Goal: Task Accomplishment & Management: Use online tool/utility

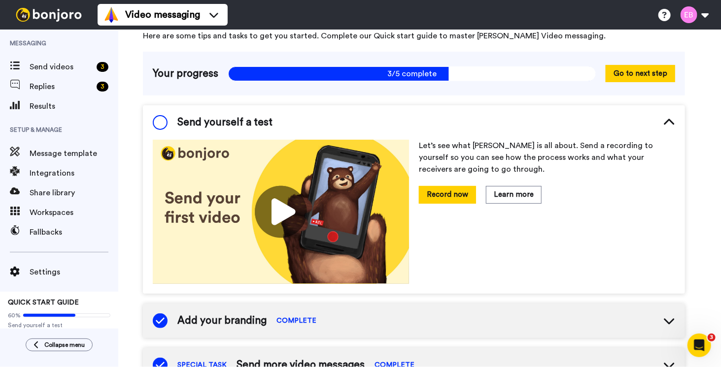
scroll to position [44, 0]
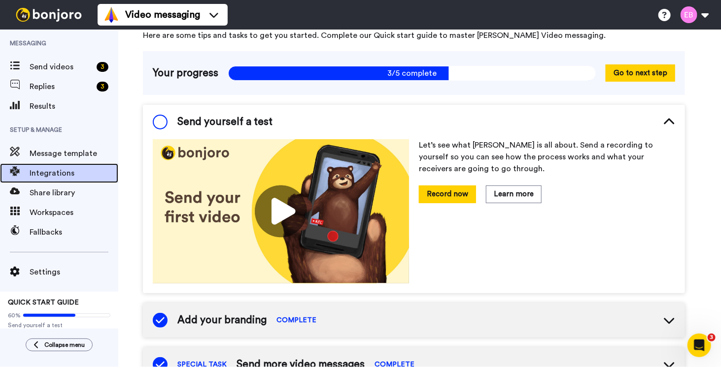
click at [44, 174] on span "Integrations" at bounding box center [74, 173] width 89 height 12
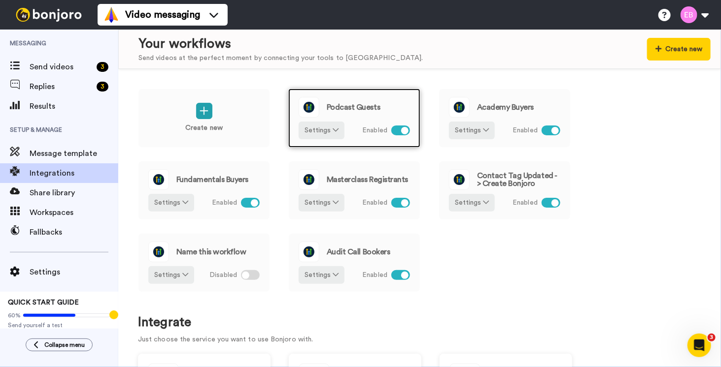
click at [361, 116] on div "Podcast Guests" at bounding box center [353, 107] width 111 height 21
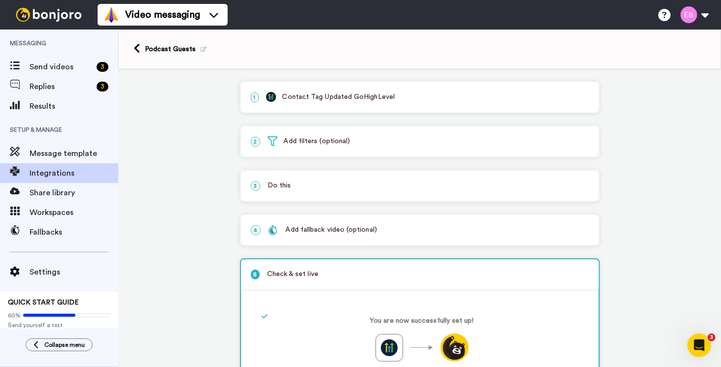
click at [337, 94] on p "1 Contact Tag Updated GoHighLevel" at bounding box center [420, 97] width 338 height 10
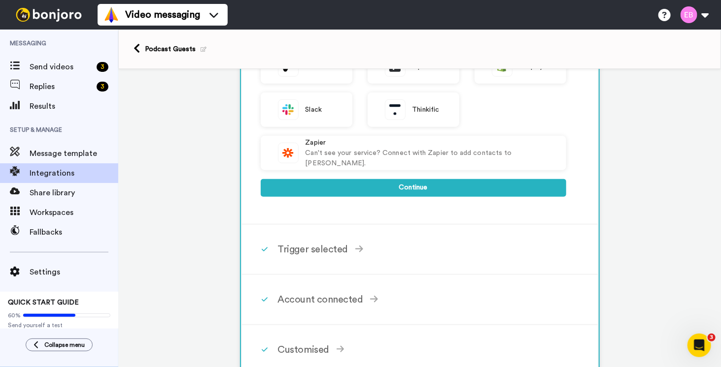
scroll to position [345, 0]
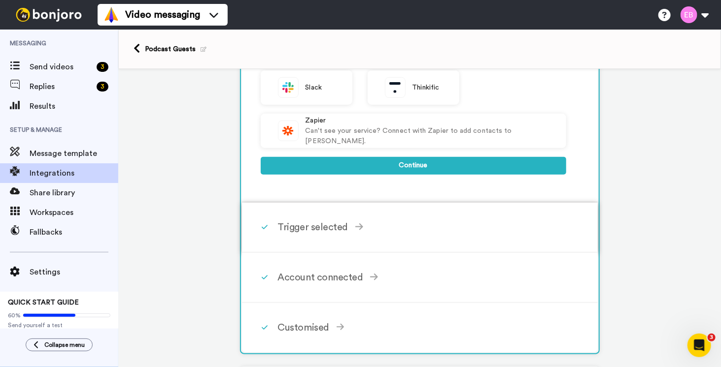
click at [349, 216] on div "Trigger selected Contact Added Triggers when a contact is added. Takes about 2 …" at bounding box center [433, 228] width 310 height 30
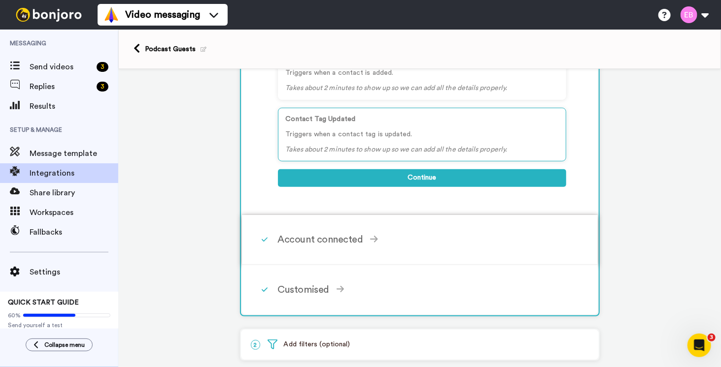
click at [341, 246] on div "Account connected Select the account you want to use to continue GoHighLevel Ac…" at bounding box center [433, 240] width 310 height 30
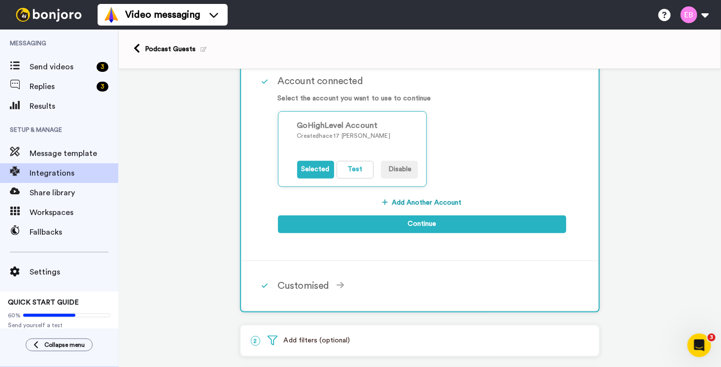
scroll to position [148, 0]
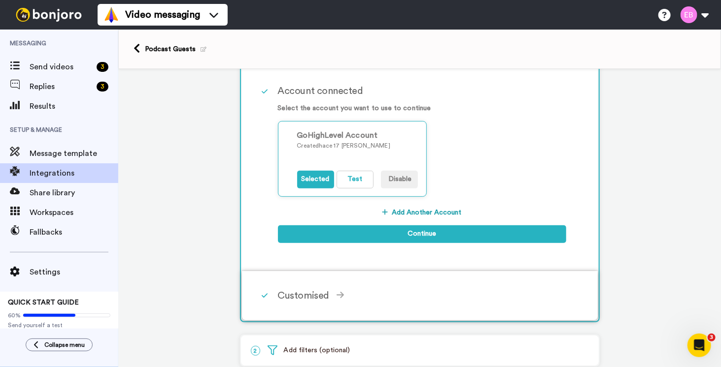
click at [317, 290] on div "Customised" at bounding box center [422, 296] width 288 height 15
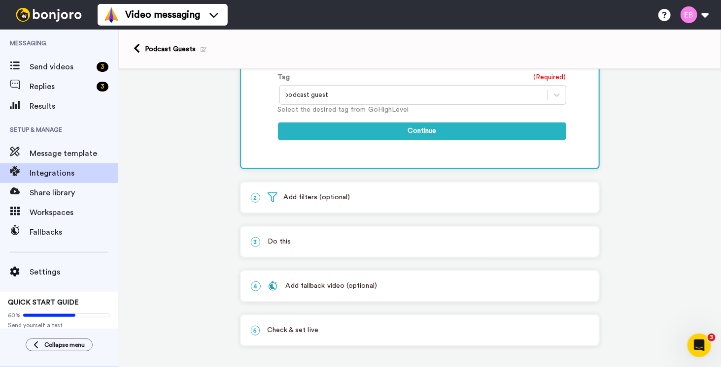
scroll to position [226, 0]
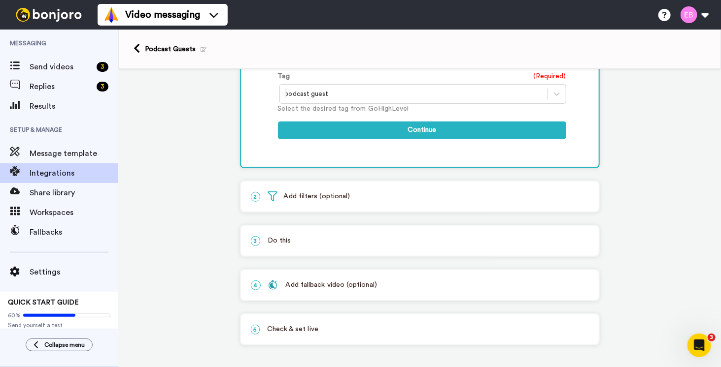
click at [357, 91] on div at bounding box center [414, 94] width 258 height 12
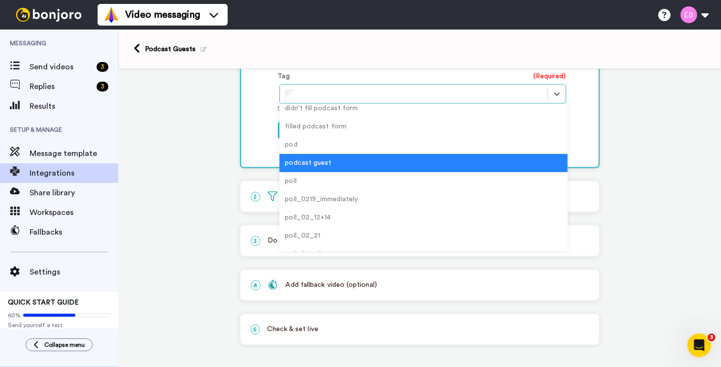
scroll to position [0, 0]
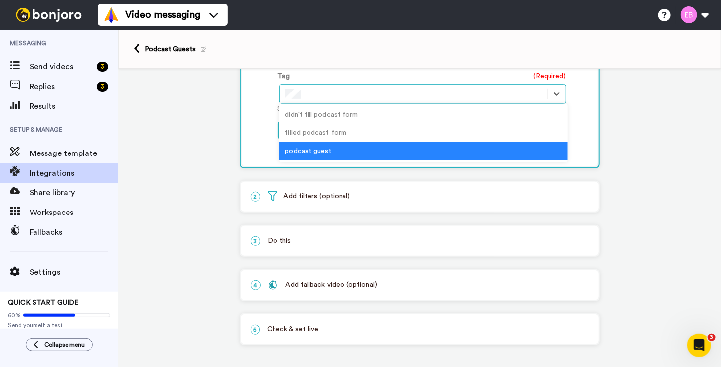
click at [297, 153] on div "podcast guest" at bounding box center [423, 151] width 288 height 18
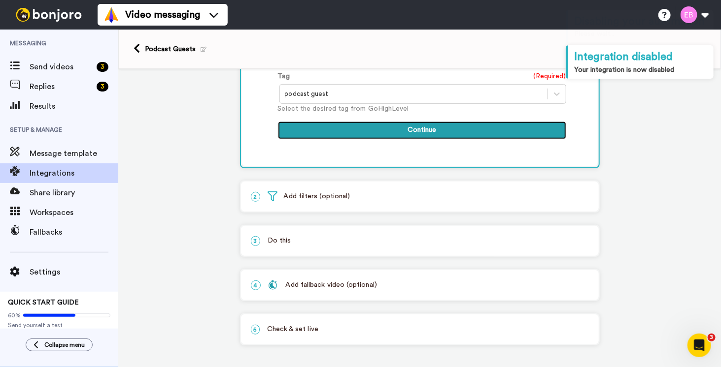
click at [454, 125] on button "Continue" at bounding box center [422, 131] width 288 height 18
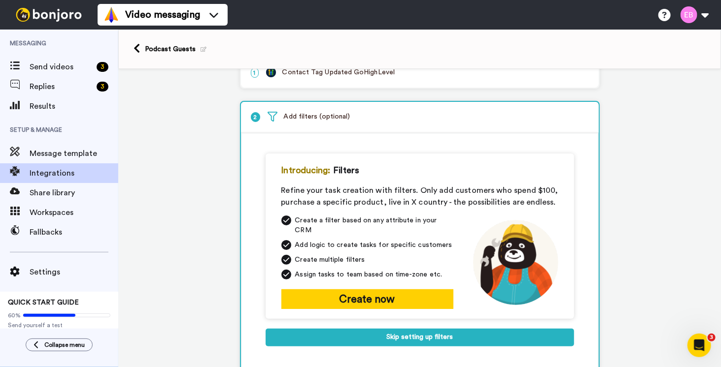
scroll to position [148, 0]
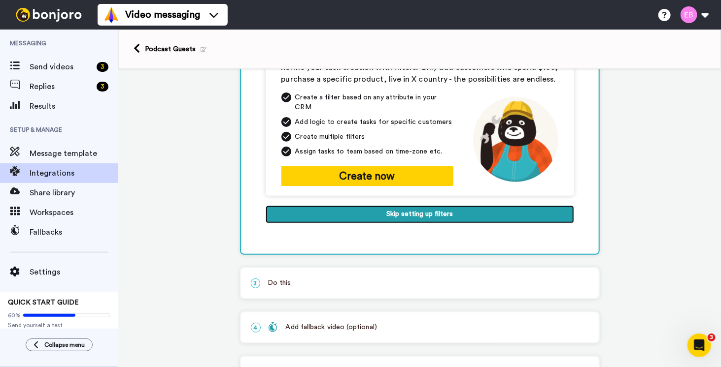
click at [405, 206] on button "Skip setting up filters" at bounding box center [419, 215] width 308 height 18
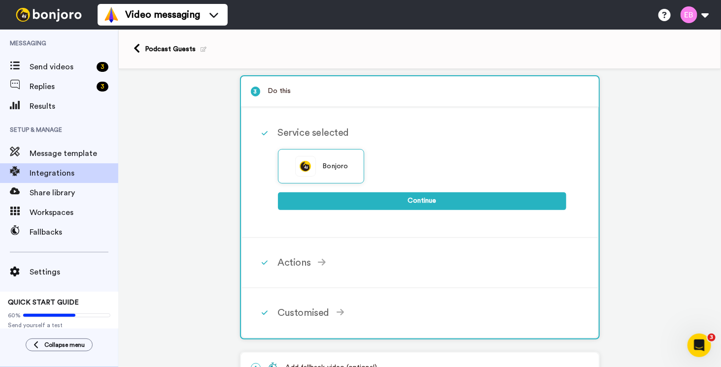
scroll to position [93, 0]
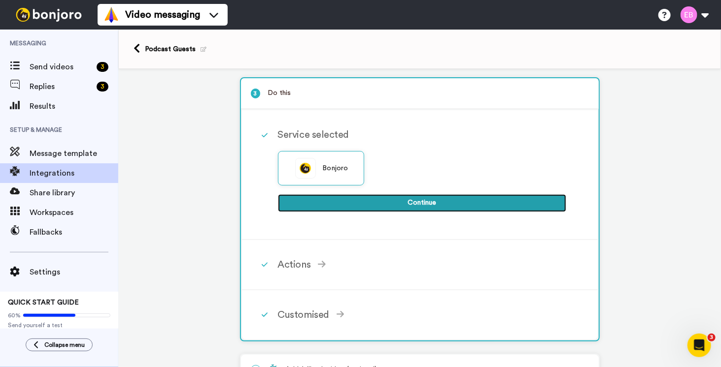
click at [374, 201] on button "Continue" at bounding box center [422, 204] width 288 height 18
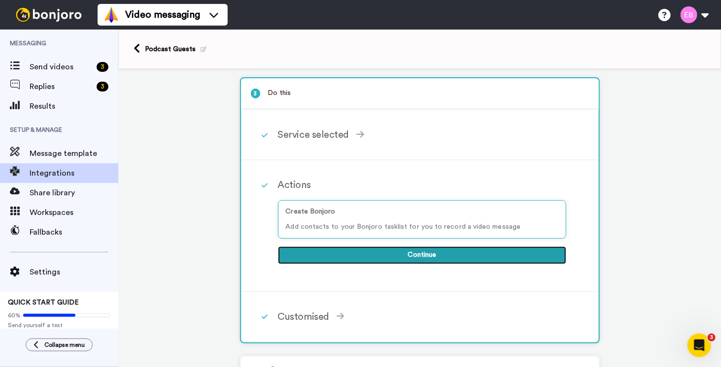
click at [419, 254] on button "Continue" at bounding box center [422, 256] width 288 height 18
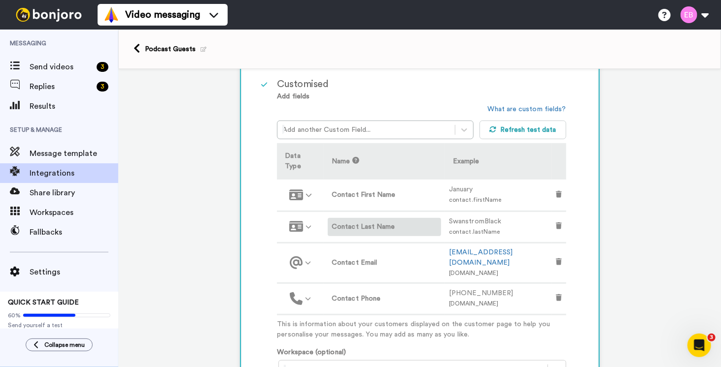
scroll to position [240, 0]
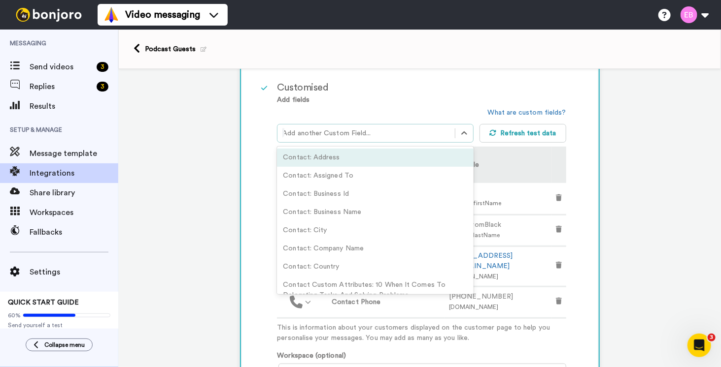
click at [420, 135] on div at bounding box center [365, 134] width 167 height 12
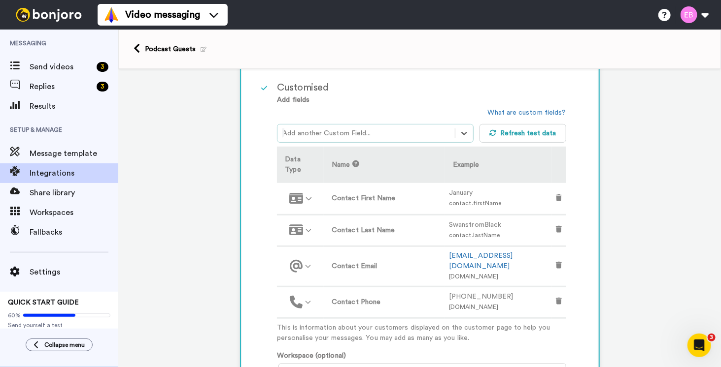
click at [397, 128] on div at bounding box center [365, 134] width 167 height 12
click at [386, 128] on div at bounding box center [365, 134] width 167 height 12
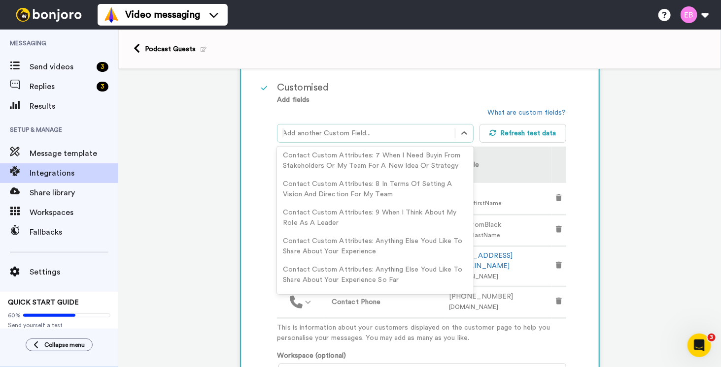
scroll to position [0, 0]
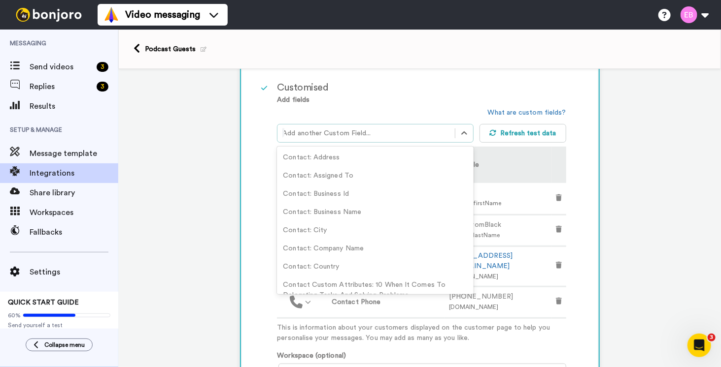
click at [430, 90] on div "Customised" at bounding box center [421, 87] width 289 height 15
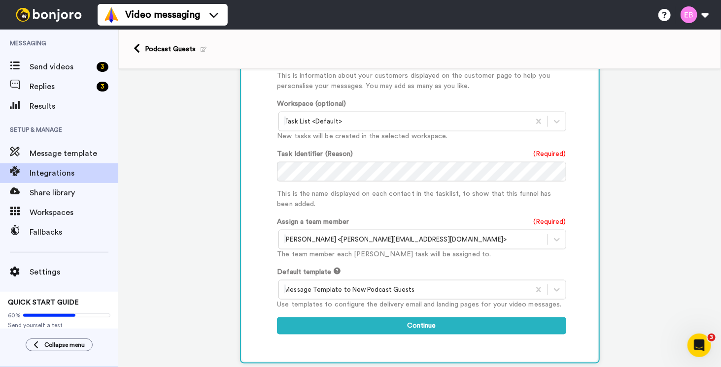
scroll to position [580, 0]
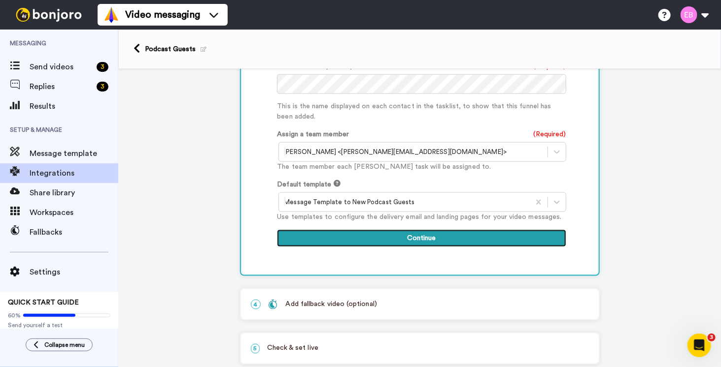
click at [398, 230] on button "Continue" at bounding box center [421, 239] width 289 height 18
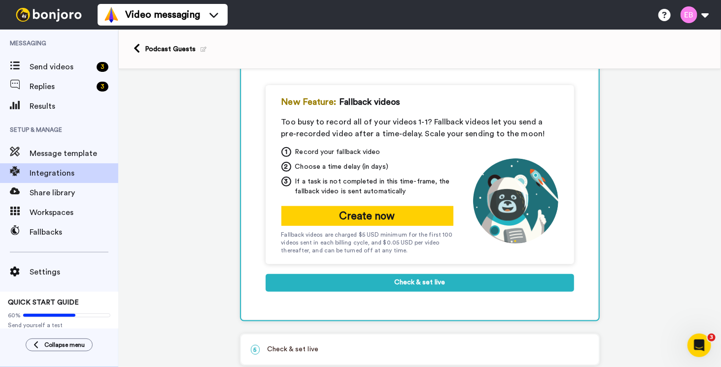
scroll to position [134, 0]
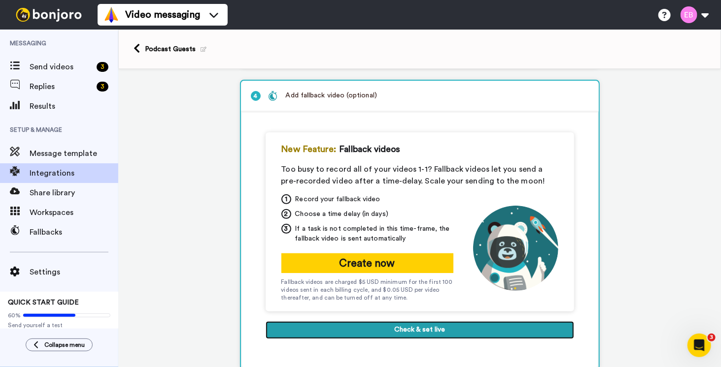
click at [441, 333] on button "Check & set live" at bounding box center [419, 331] width 308 height 18
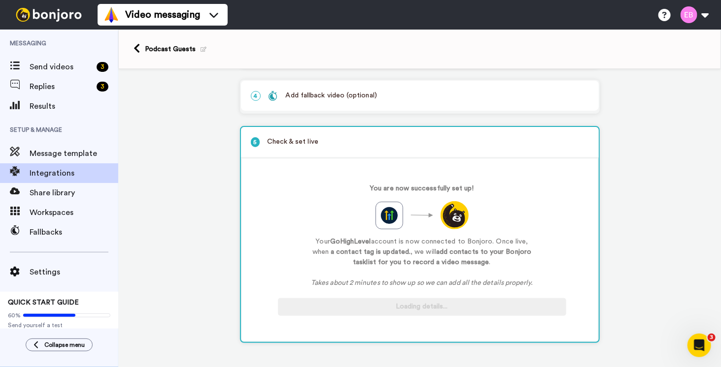
scroll to position [132, 0]
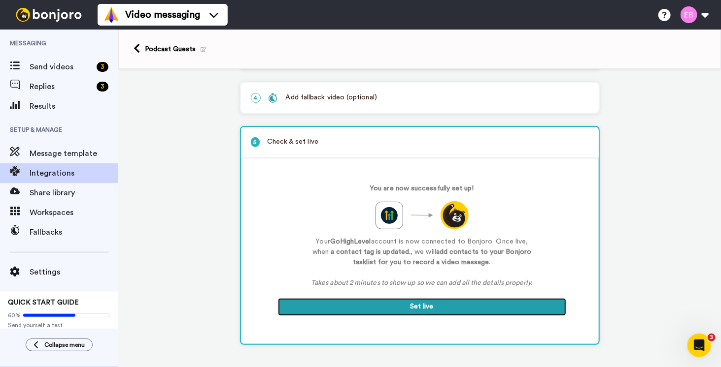
click at [402, 311] on button "Set live" at bounding box center [422, 307] width 288 height 18
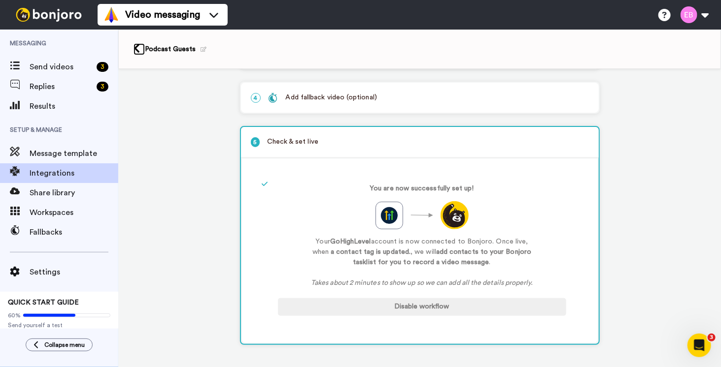
click at [133, 47] on icon at bounding box center [136, 48] width 6 height 10
